Goal: Task Accomplishment & Management: Use online tool/utility

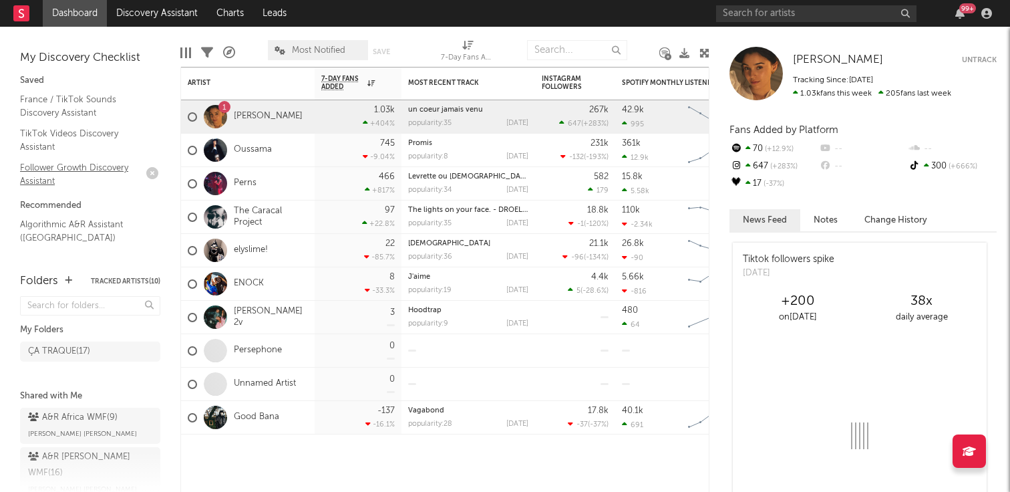
click at [75, 166] on link "Follower Growth Discovery Assistant" at bounding box center [83, 173] width 127 height 27
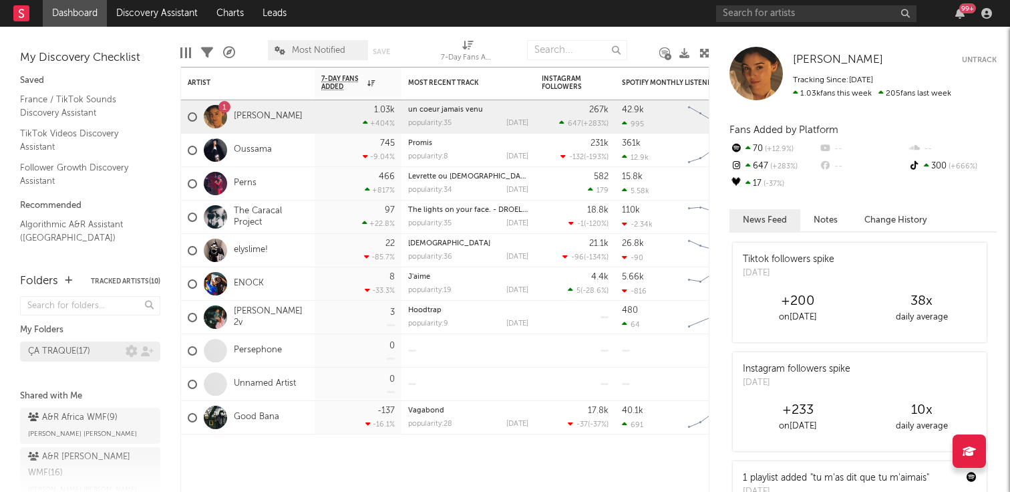
click at [85, 348] on div "ÇA TRAQUE ( 17 )" at bounding box center [59, 351] width 62 height 16
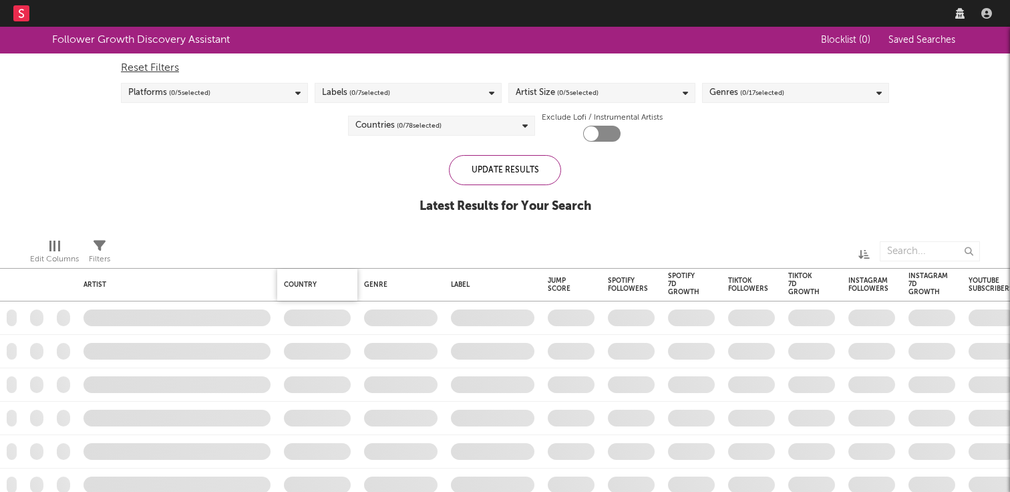
checkbox input "true"
